Goal: Navigation & Orientation: Find specific page/section

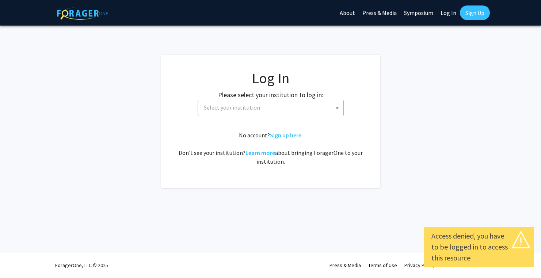
select select
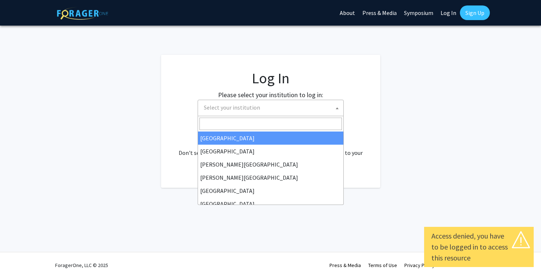
click at [327, 104] on span "Select your institution" at bounding box center [272, 107] width 142 height 15
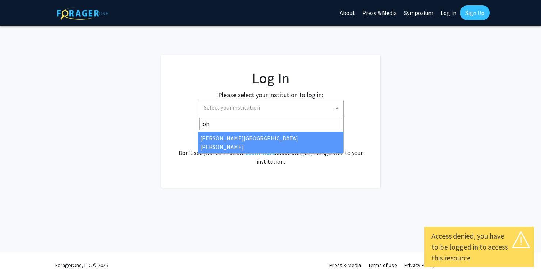
type input "joh"
select select "1"
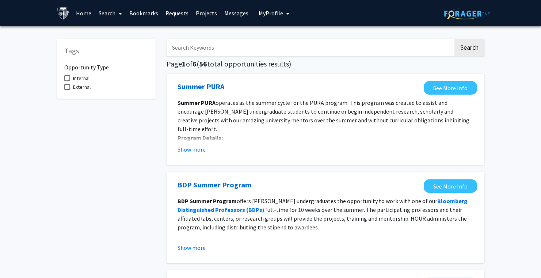
click at [213, 15] on link "Projects" at bounding box center [206, 13] width 28 height 26
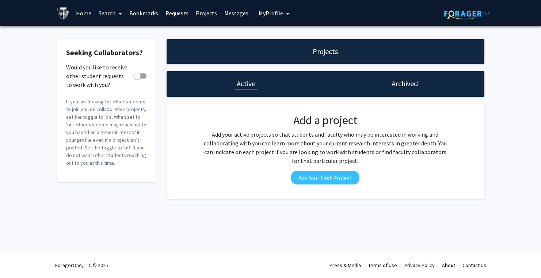
click at [80, 14] on link "Home" at bounding box center [83, 13] width 23 height 26
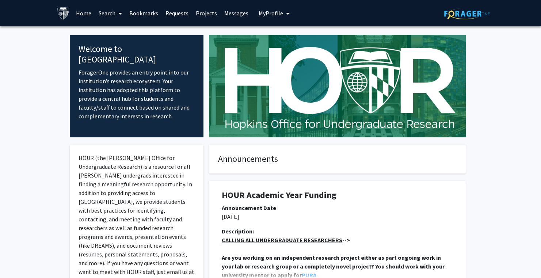
click at [183, 15] on link "Requests" at bounding box center [177, 13] width 30 height 26
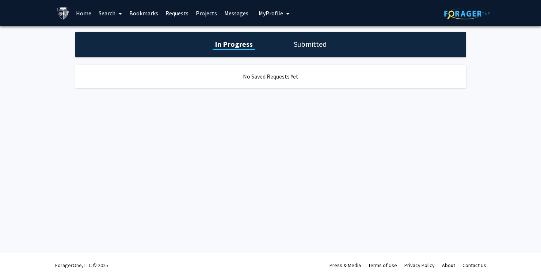
click at [207, 16] on link "Projects" at bounding box center [206, 13] width 28 height 26
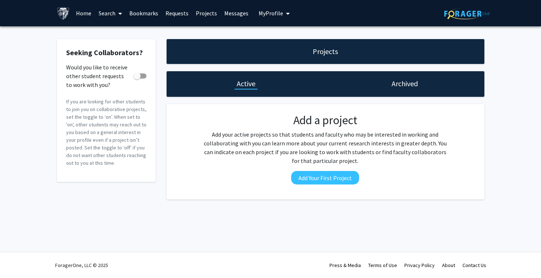
click at [109, 21] on link "Search" at bounding box center [110, 13] width 31 height 26
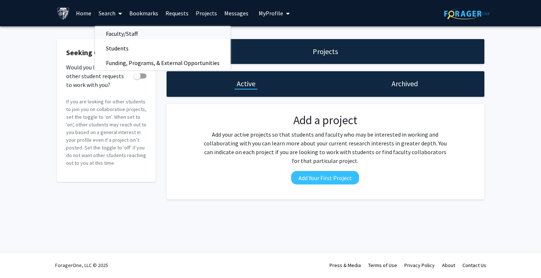
click at [121, 34] on span "Faculty/Staff" at bounding box center [122, 33] width 54 height 15
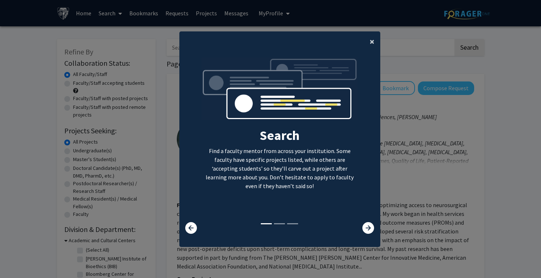
click at [370, 37] on span "×" at bounding box center [372, 41] width 5 height 11
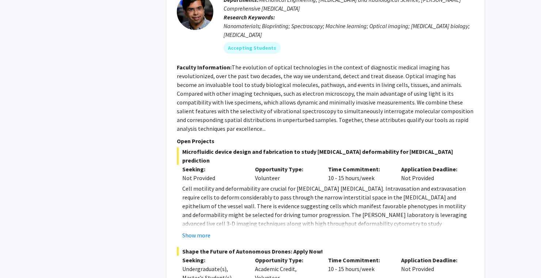
scroll to position [542, 0]
